Goal: Task Accomplishment & Management: Use online tool/utility

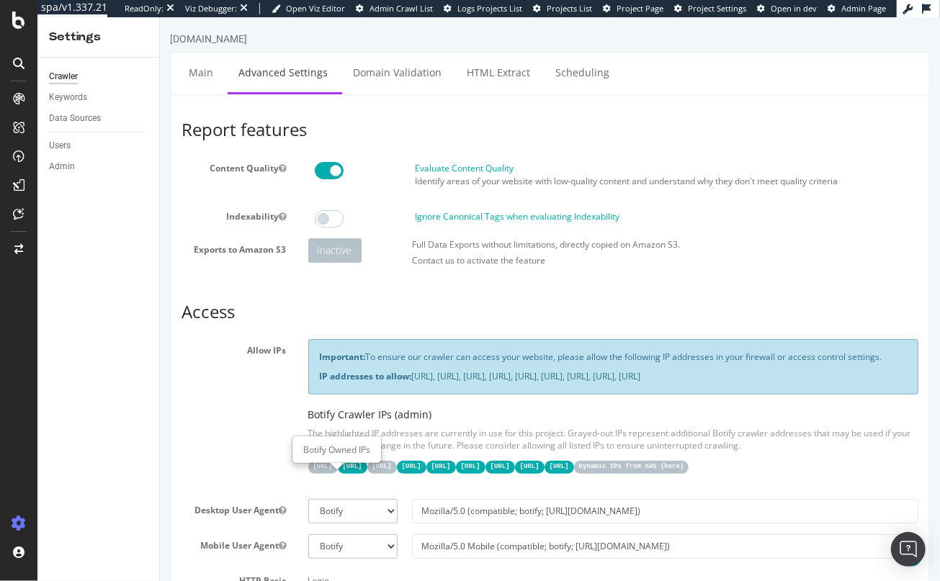
scroll to position [195, 0]
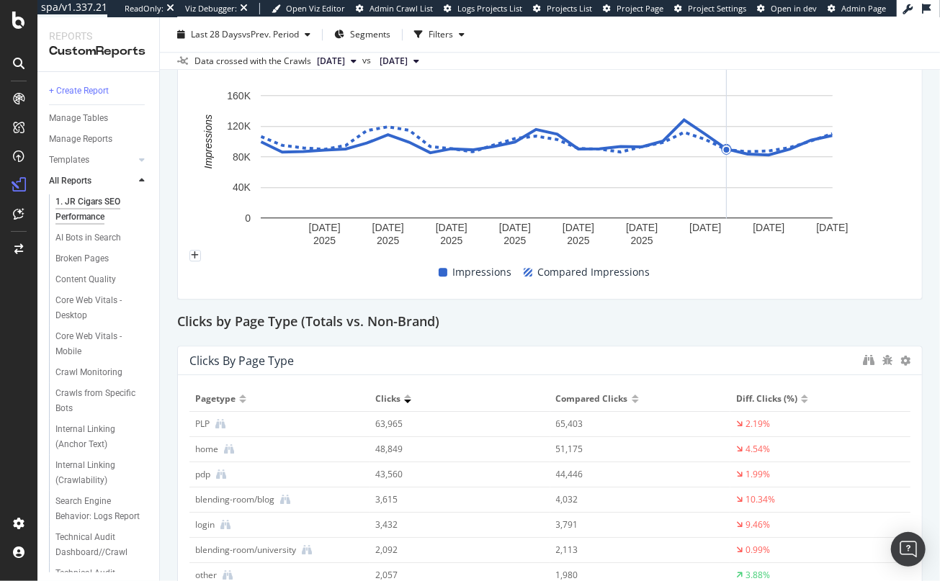
scroll to position [1931, 0]
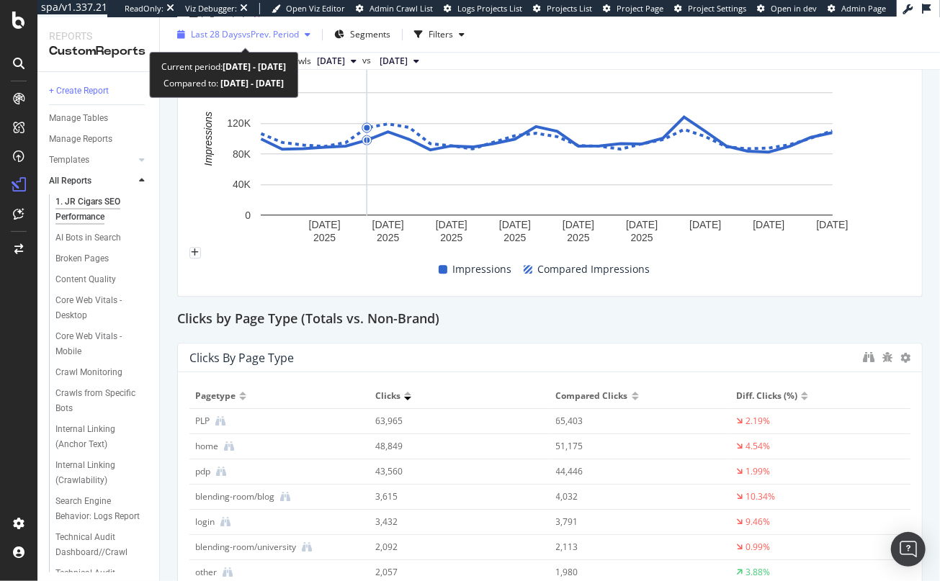
click at [208, 40] on span "Last 28 Days" at bounding box center [216, 34] width 51 height 12
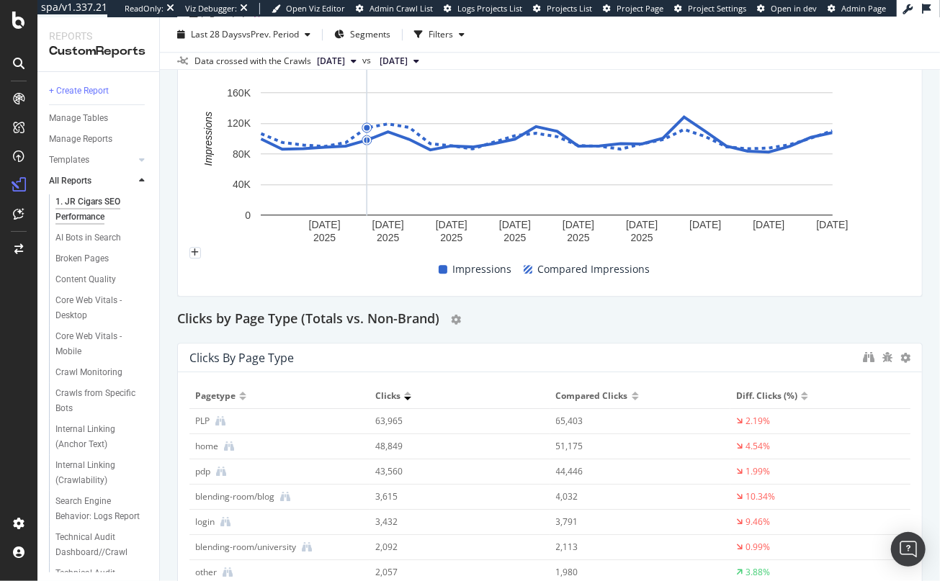
click at [698, 322] on div "Clicks by Page Type (Totals vs. Non-Brand)" at bounding box center [550, 319] width 746 height 23
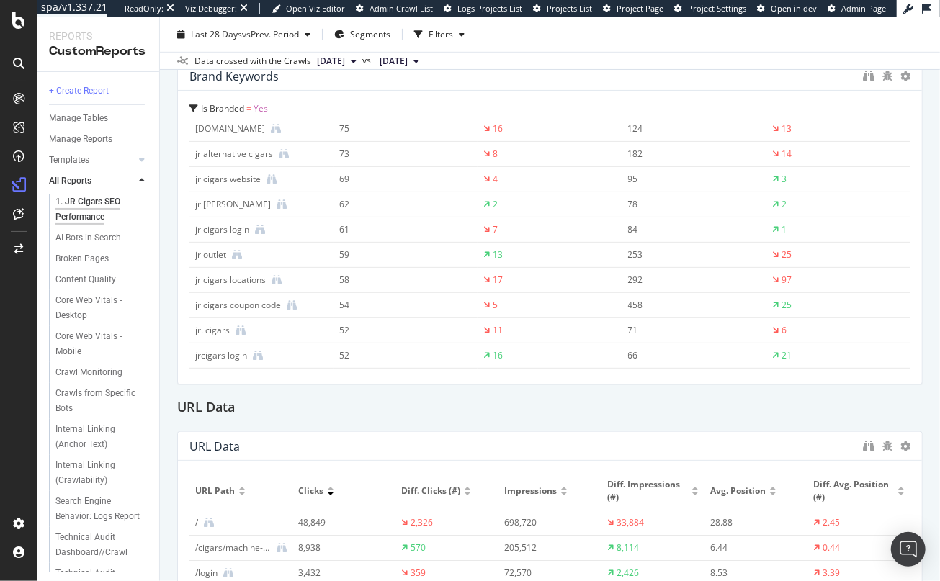
scroll to position [321, 0]
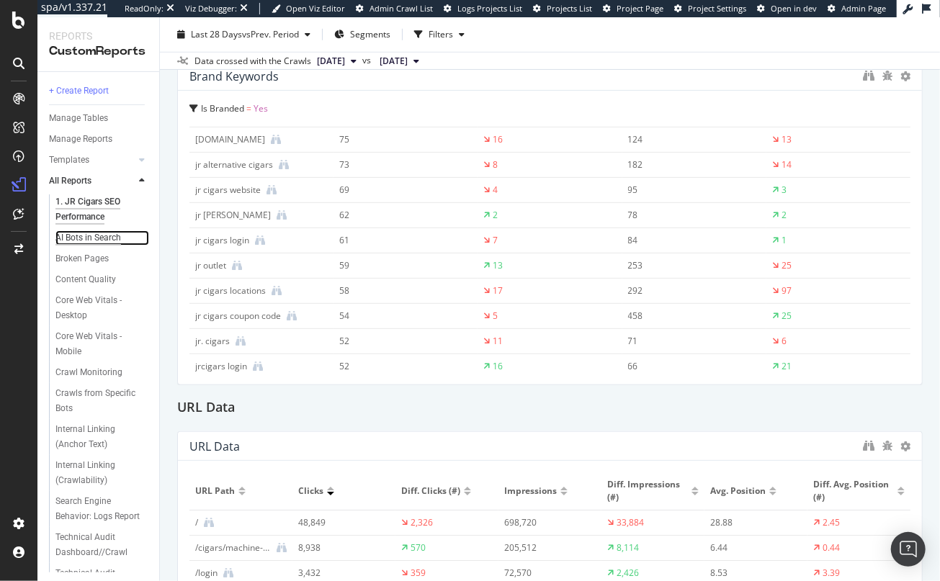
click at [70, 237] on div "AI Bots in Search" at bounding box center [88, 238] width 66 height 15
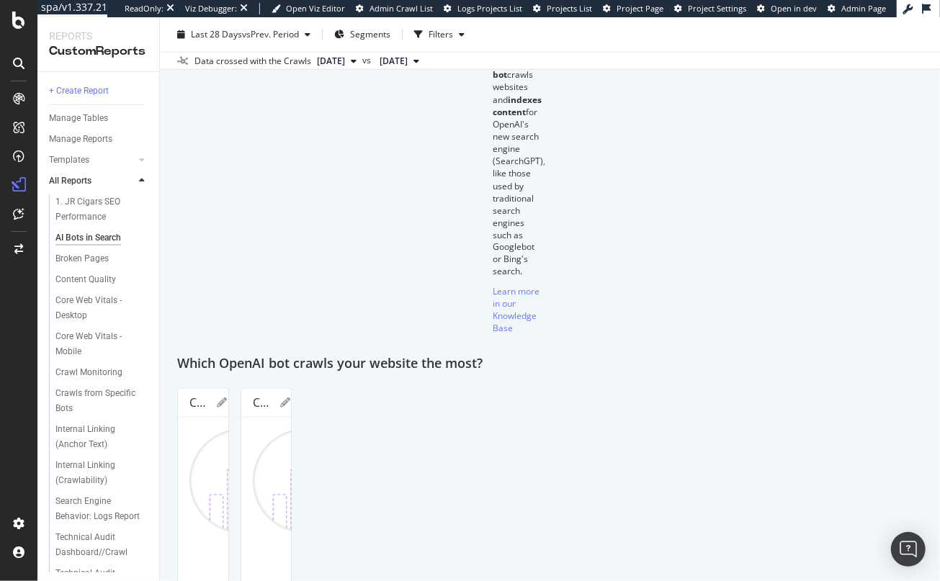
scroll to position [1221, 0]
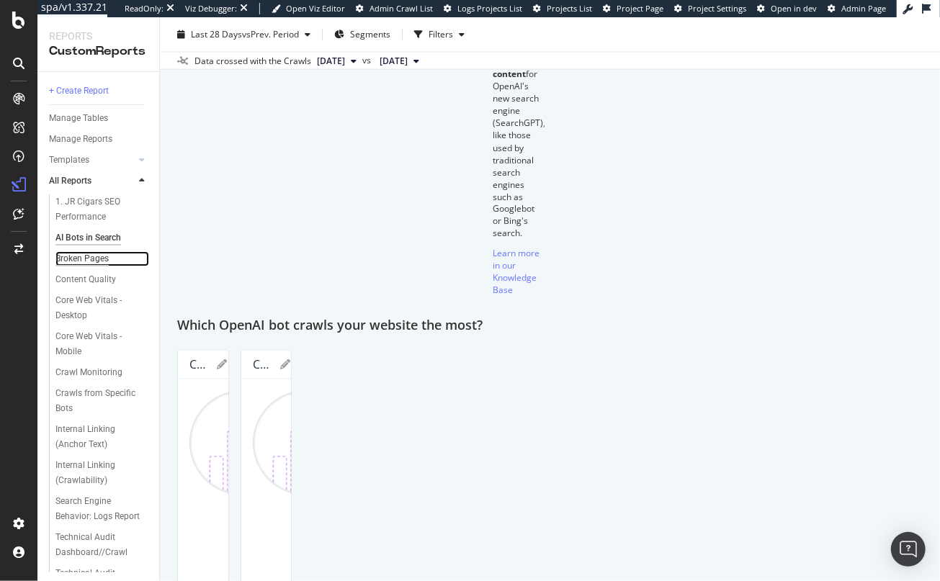
click at [74, 259] on div "Broken Pages" at bounding box center [81, 258] width 53 height 15
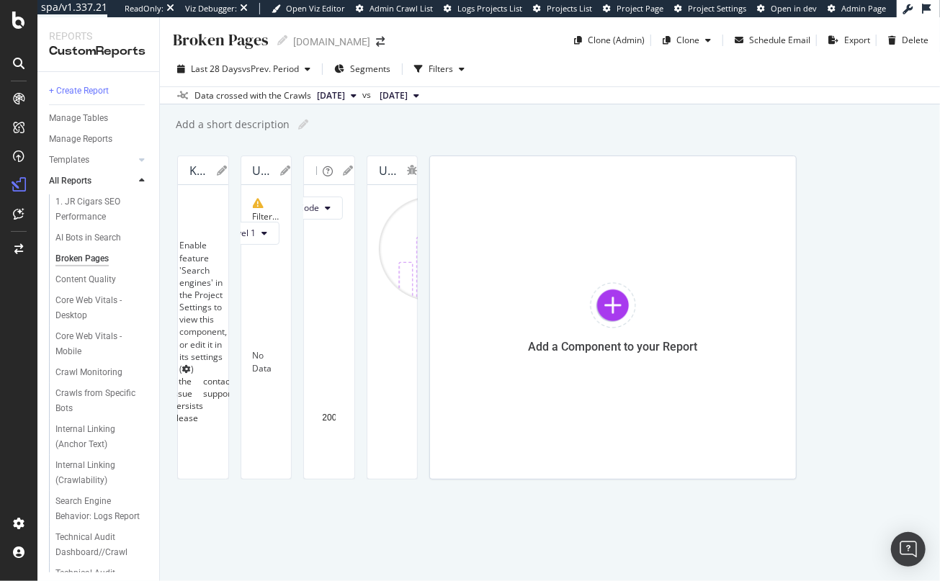
scroll to position [532, 0]
click at [86, 281] on div "Content Quality" at bounding box center [85, 279] width 61 height 15
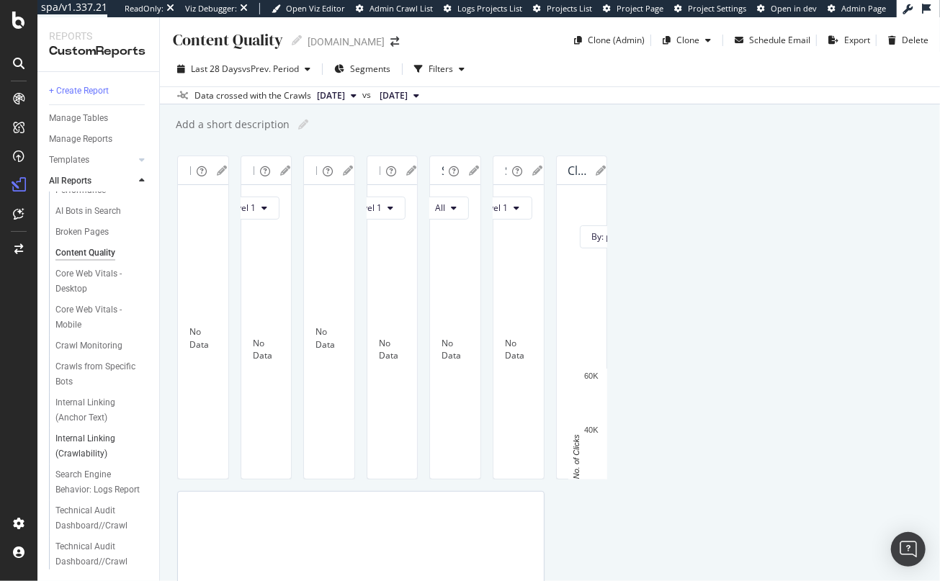
scroll to position [41, 0]
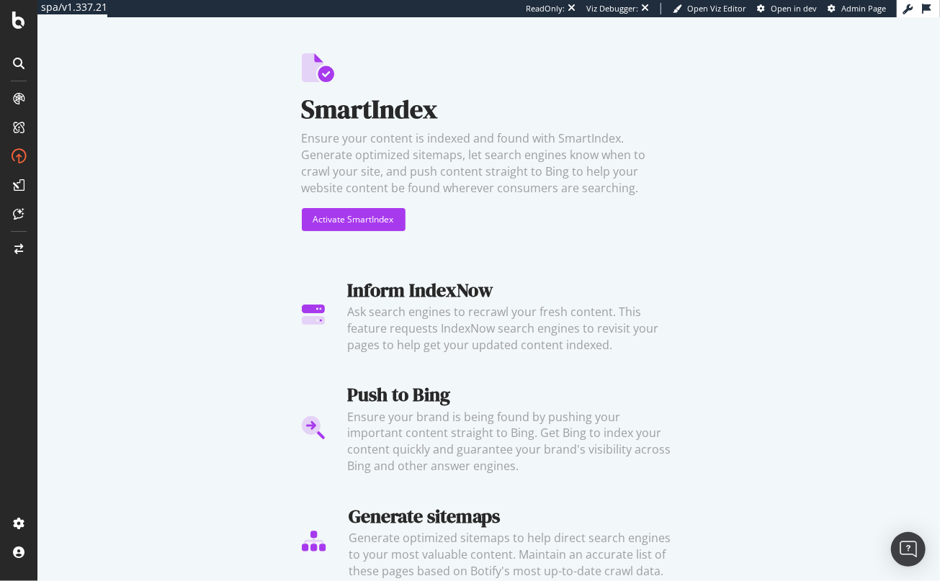
scroll to position [48, 0]
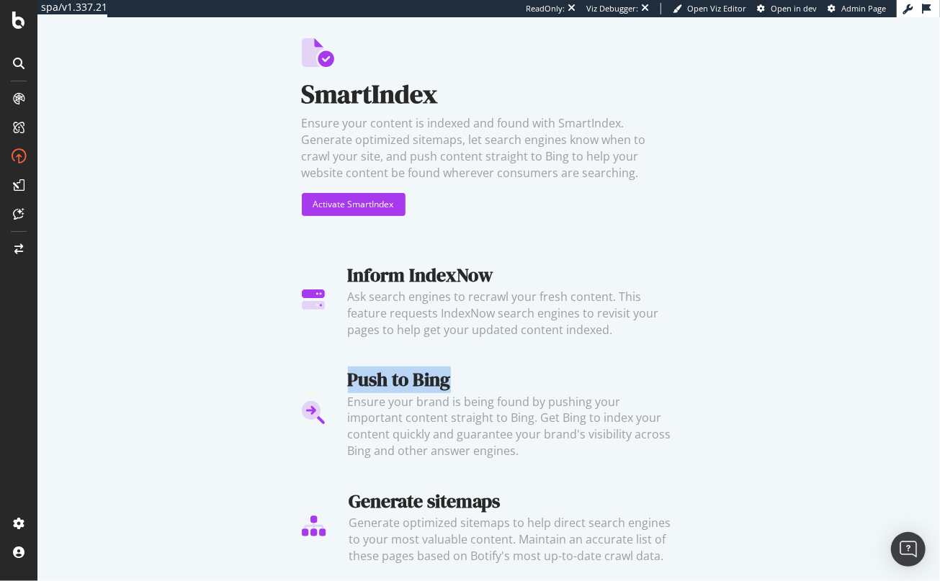
drag, startPoint x: 347, startPoint y: 378, endPoint x: 458, endPoint y: 378, distance: 111.7
click at [457, 378] on div "Push to Bing" at bounding box center [512, 380] width 329 height 27
click at [465, 378] on div "Push to Bing" at bounding box center [512, 380] width 329 height 27
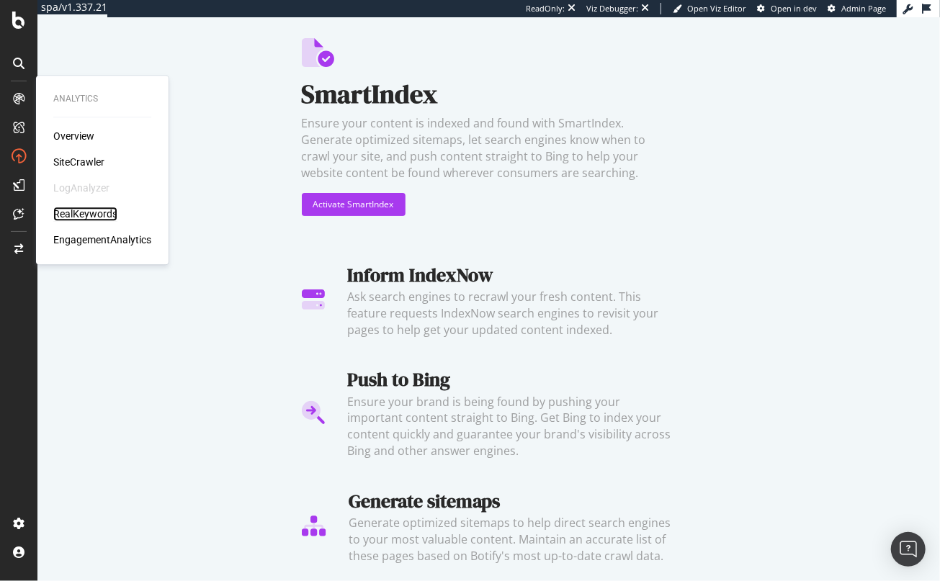
click at [97, 213] on div "RealKeywords" at bounding box center [85, 214] width 64 height 14
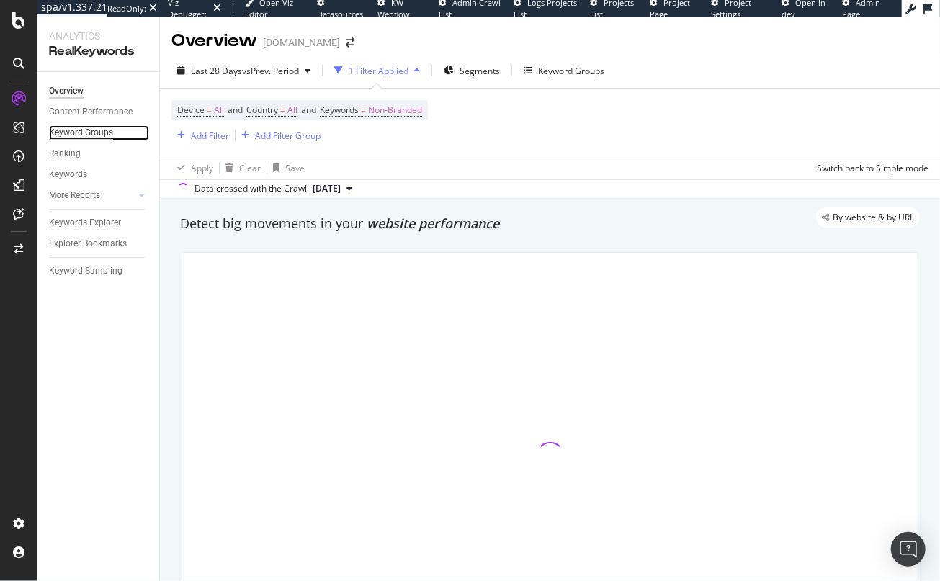
click at [89, 134] on div "Keyword Groups" at bounding box center [81, 132] width 64 height 15
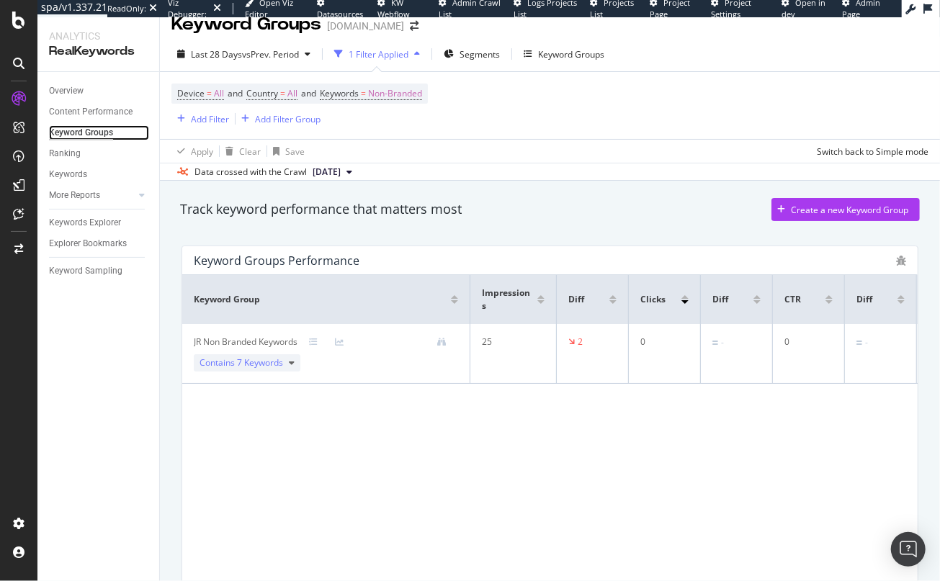
scroll to position [38, 0]
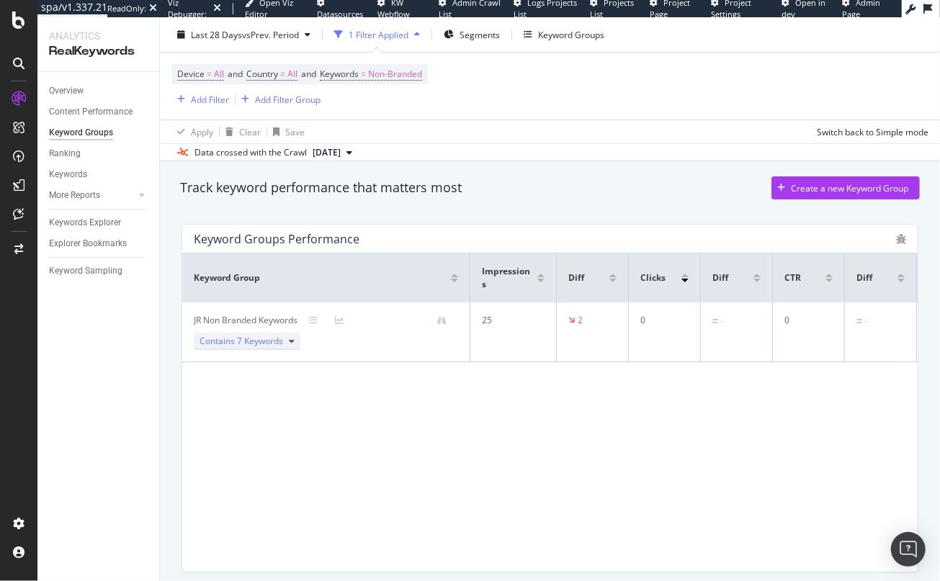
click at [283, 343] on span "7 Keywords" at bounding box center [260, 341] width 46 height 12
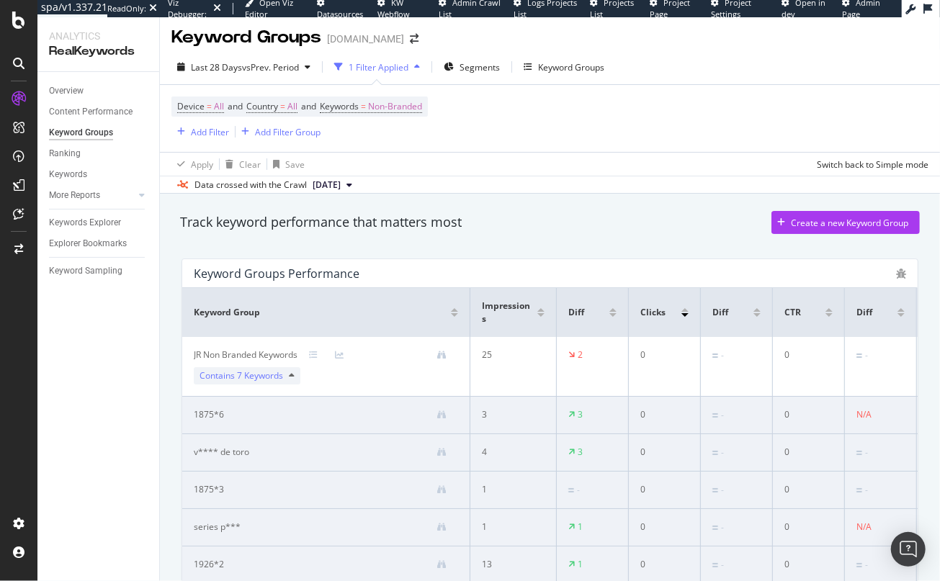
scroll to position [0, 0]
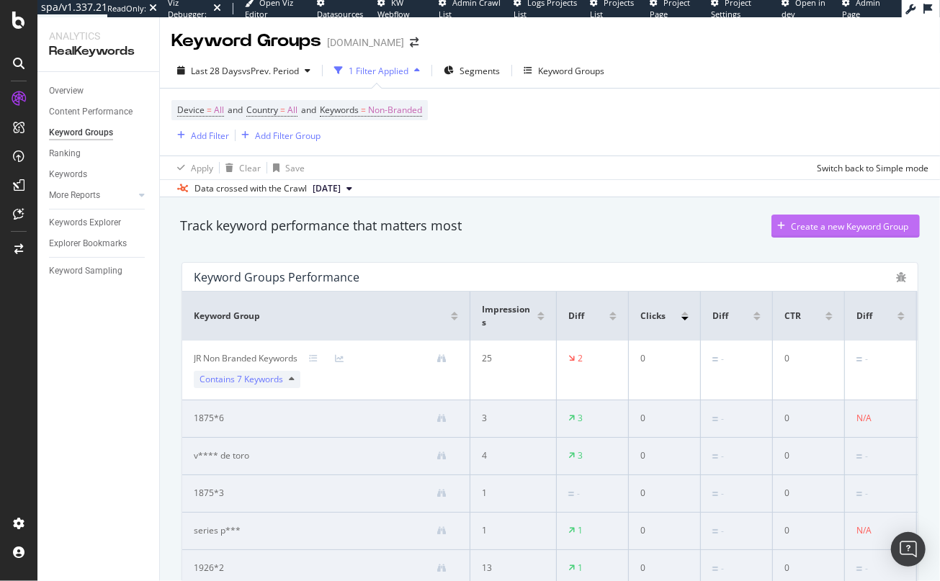
click at [818, 229] on div "Create a new Keyword Group" at bounding box center [849, 226] width 117 height 12
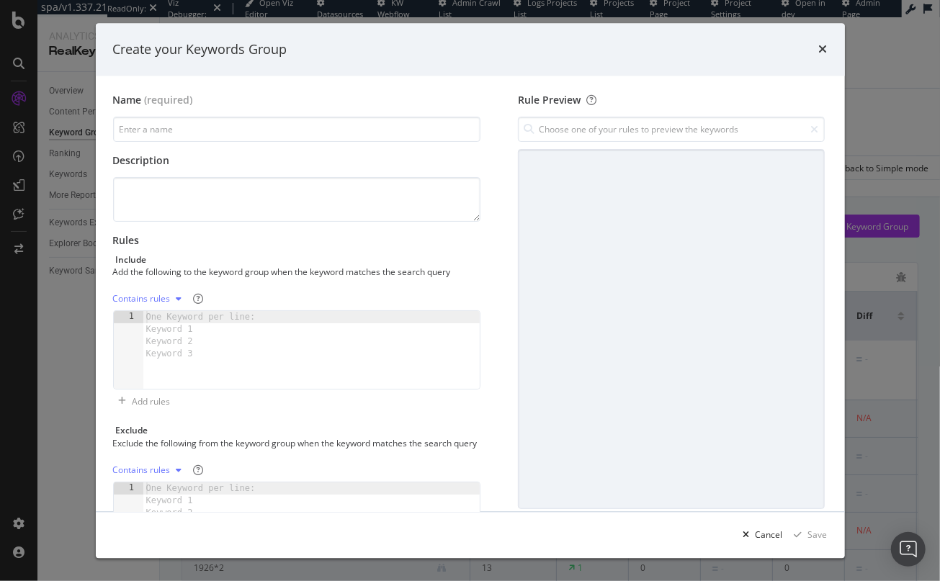
click at [171, 300] on div "modal" at bounding box center [179, 299] width 17 height 9
click at [322, 298] on div "Contains rules" at bounding box center [297, 299] width 368 height 23
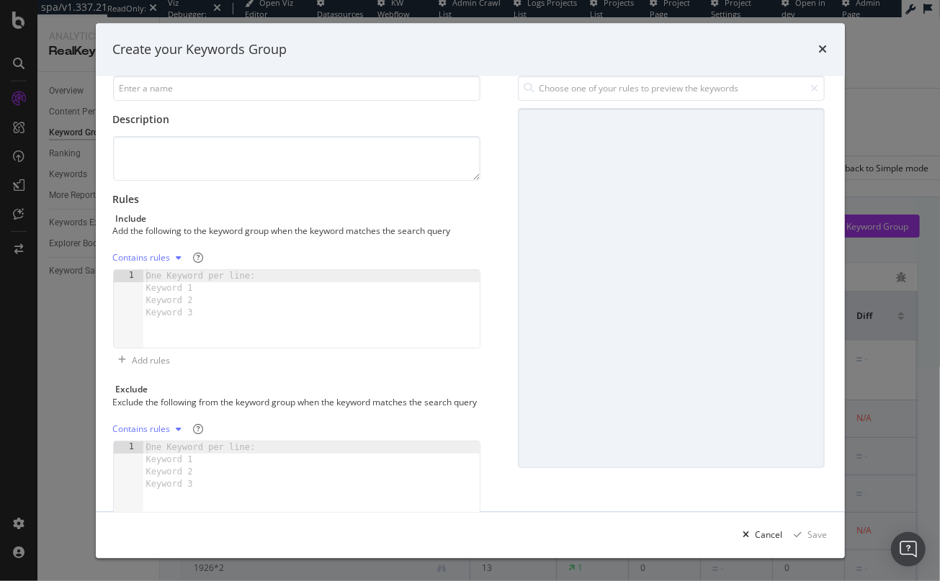
scroll to position [61, 0]
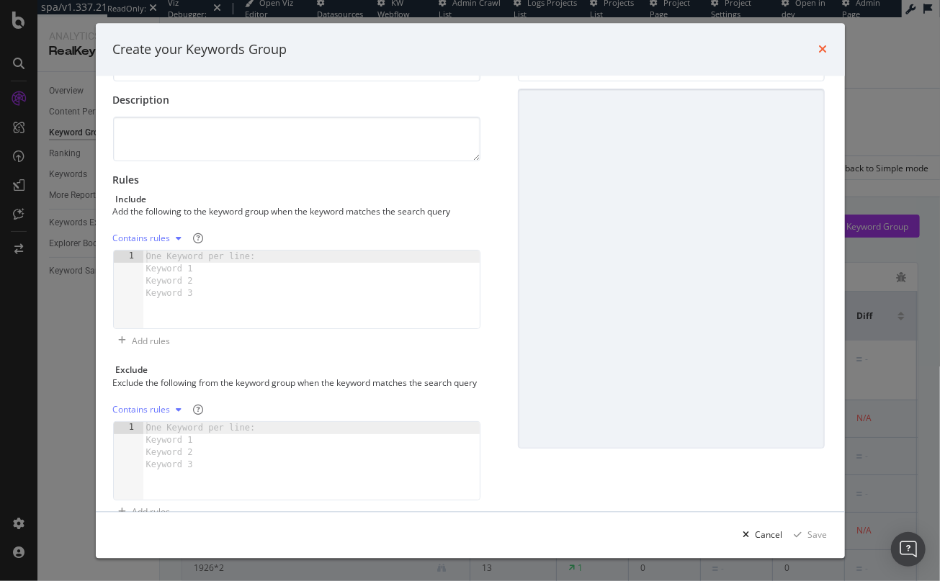
click at [826, 51] on icon "times" at bounding box center [823, 50] width 9 height 12
